Goal: Communication & Community: Answer question/provide support

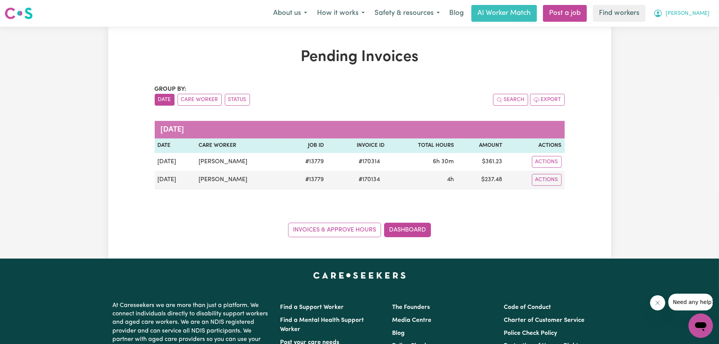
click at [689, 15] on span "[PERSON_NAME]" at bounding box center [688, 14] width 44 height 8
click at [685, 30] on link "My Dashboard" at bounding box center [684, 29] width 60 height 14
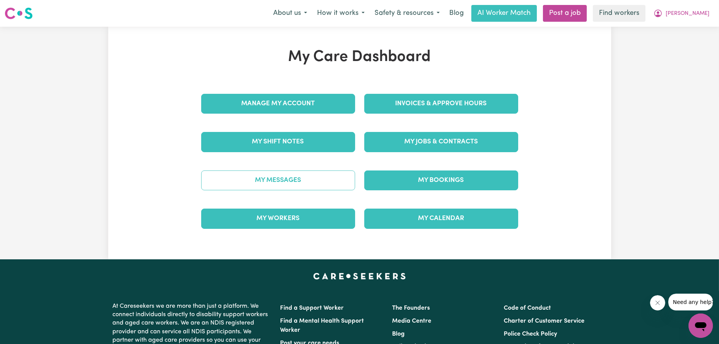
click at [295, 175] on link "My Messages" at bounding box center [278, 180] width 154 height 20
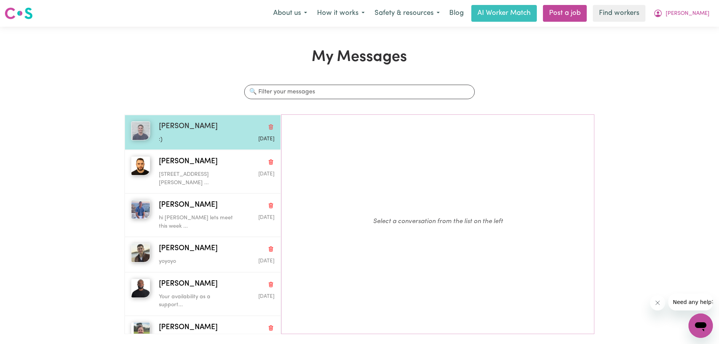
click at [199, 130] on div "[PERSON_NAME]" at bounding box center [216, 126] width 115 height 11
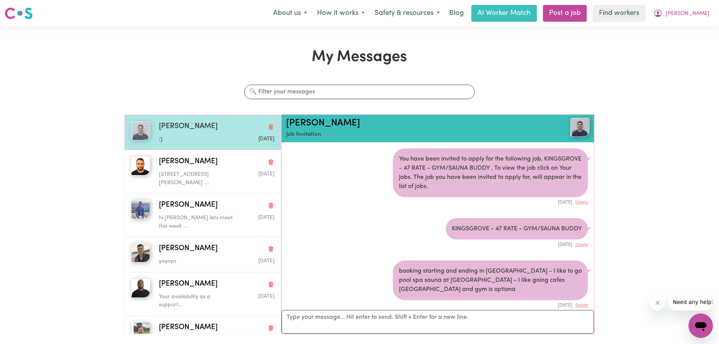
scroll to position [560, 0]
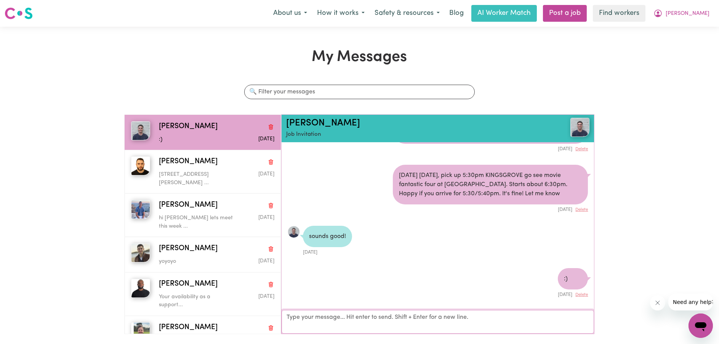
click at [446, 322] on textarea "Your reply" at bounding box center [438, 322] width 313 height 24
click at [379, 319] on textarea "SEE YOU ON 13" at bounding box center [438, 322] width 313 height 23
click at [420, 318] on textarea "SEE YOU ON 13TH [DATE] 9AM-1PM" at bounding box center [438, 322] width 313 height 23
type textarea "SEE YOU ON 13TH [DATE] 9AM-1PM"
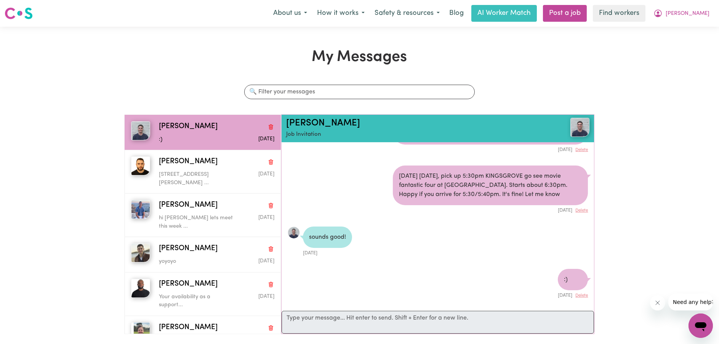
scroll to position [601, 0]
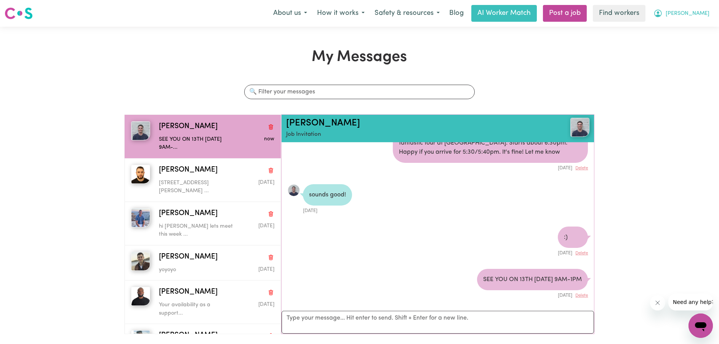
click at [696, 16] on span "[PERSON_NAME]" at bounding box center [688, 14] width 44 height 8
click at [685, 33] on link "My Dashboard" at bounding box center [684, 29] width 60 height 14
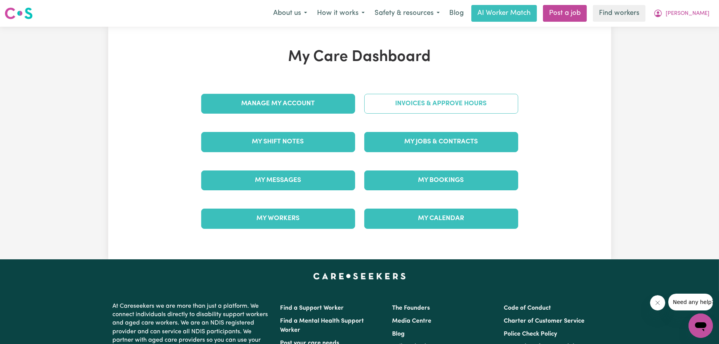
click at [458, 104] on link "Invoices & Approve Hours" at bounding box center [441, 104] width 154 height 20
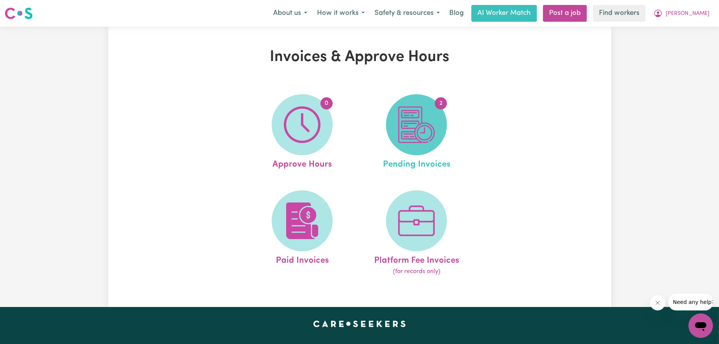
click at [412, 138] on img at bounding box center [416, 124] width 37 height 37
